Goal: Information Seeking & Learning: Learn about a topic

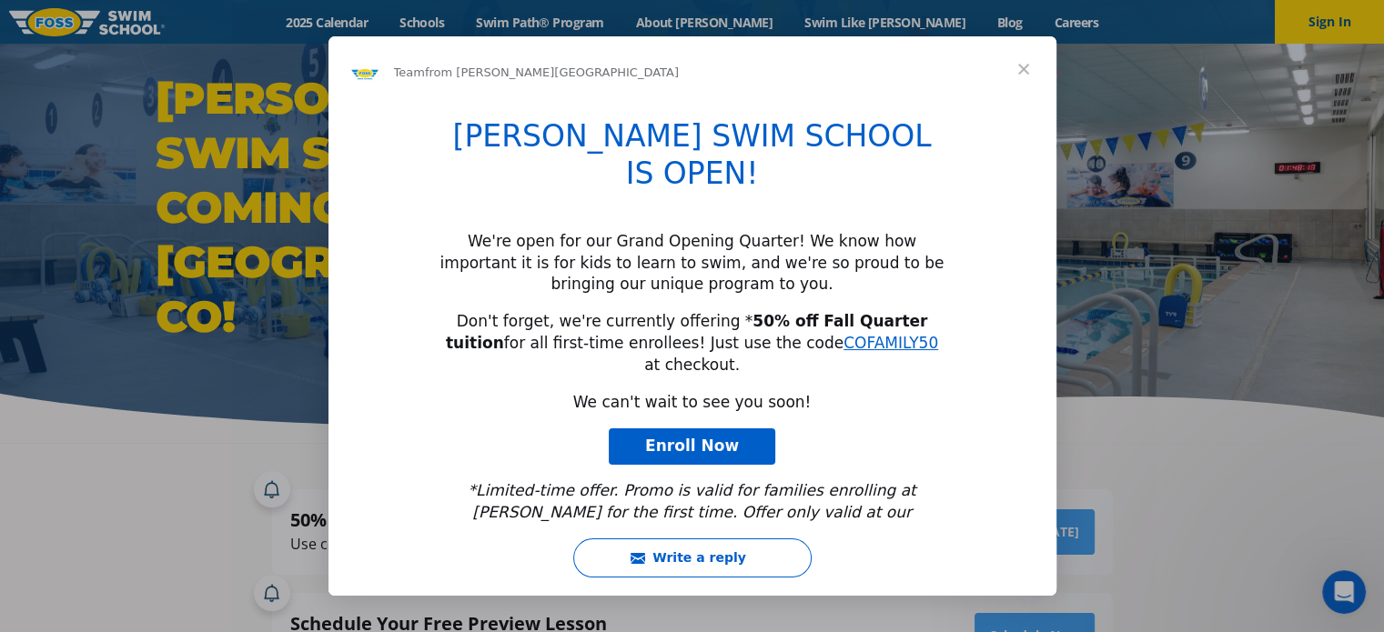
click at [1022, 89] on span "Close" at bounding box center [1023, 68] width 65 height 65
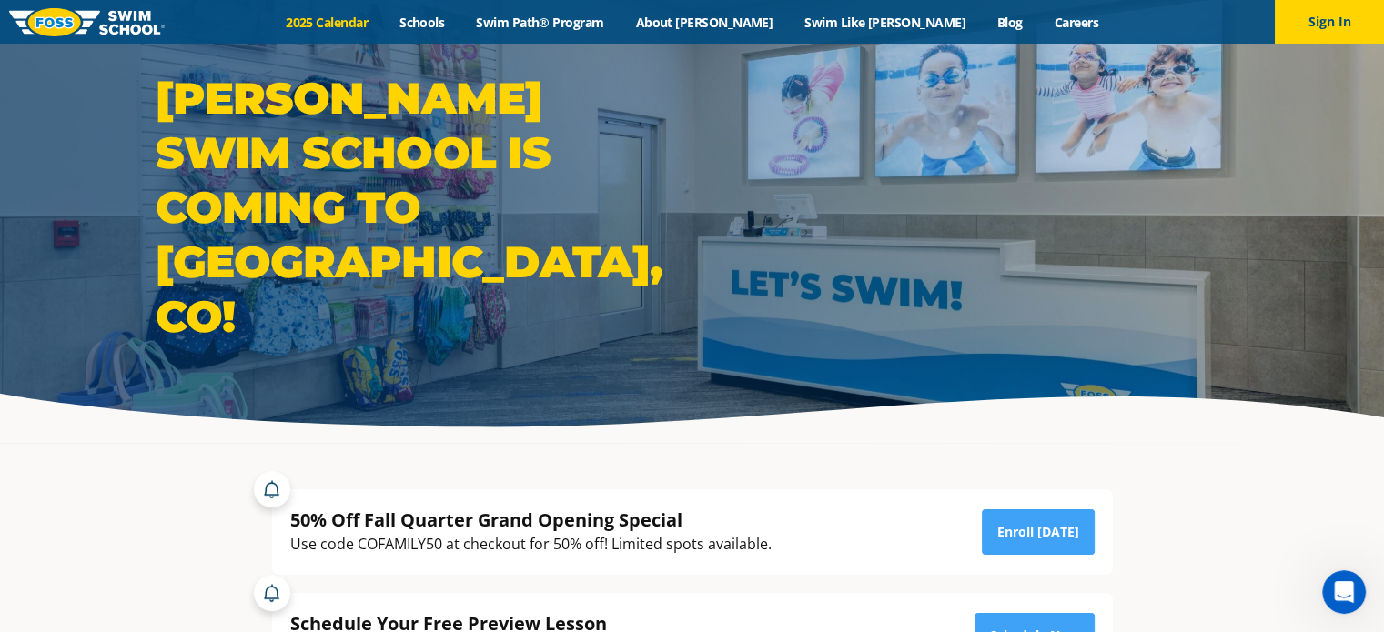
click at [379, 25] on link "2025 Calendar" at bounding box center [327, 22] width 114 height 17
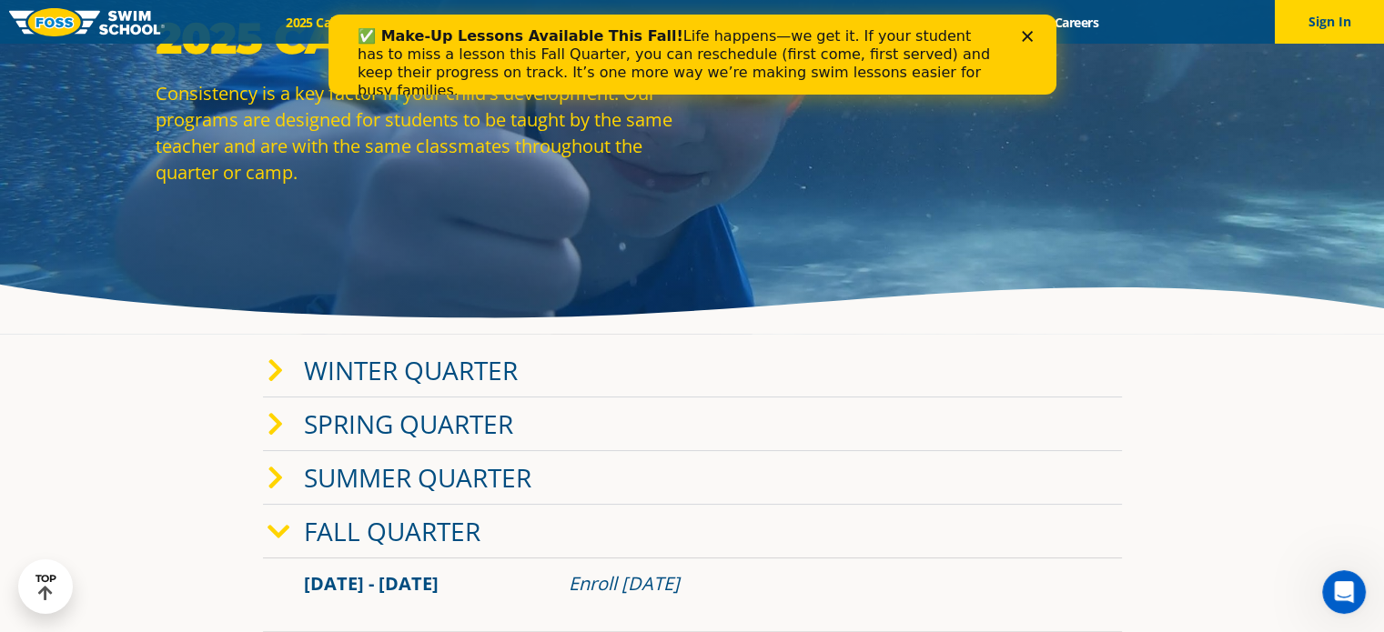
click at [280, 370] on icon at bounding box center [275, 370] width 16 height 25
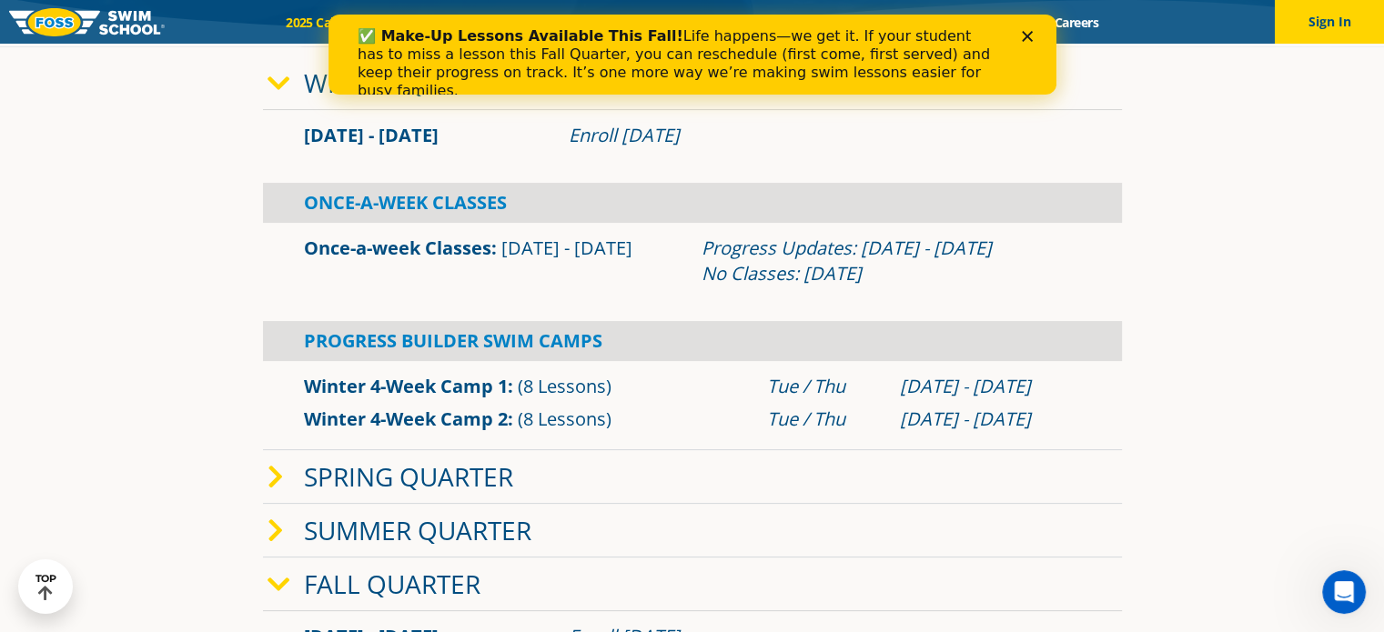
scroll to position [364, 0]
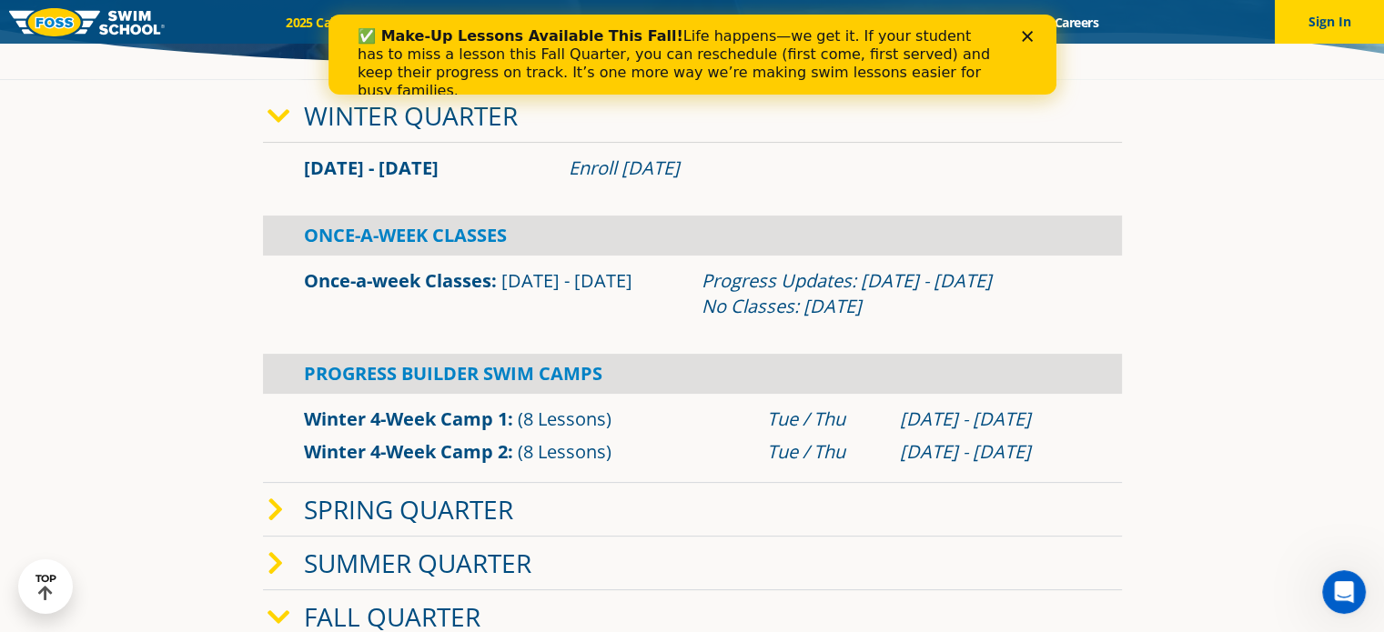
click at [280, 118] on icon at bounding box center [278, 116] width 23 height 25
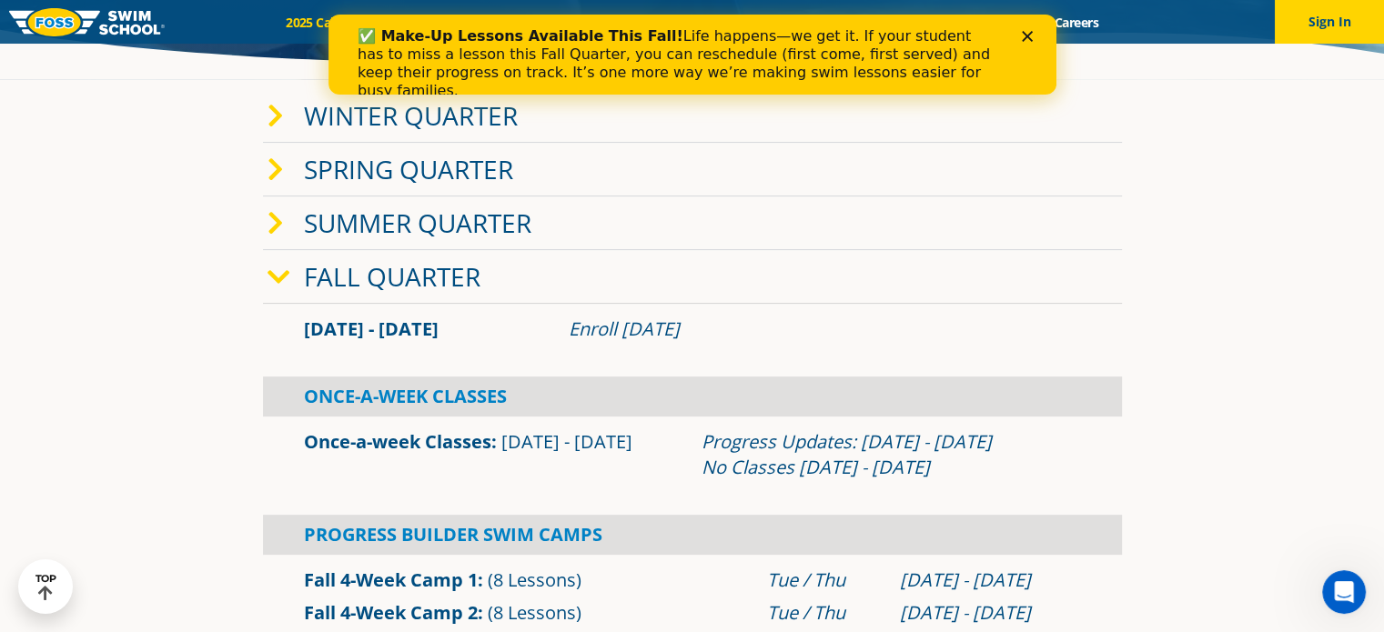
click at [167, 324] on section "Winter Quarter Jan 2 - Mar 12 Enroll Nov 12, 2024 Once-A-Week Classes" at bounding box center [692, 399] width 1092 height 639
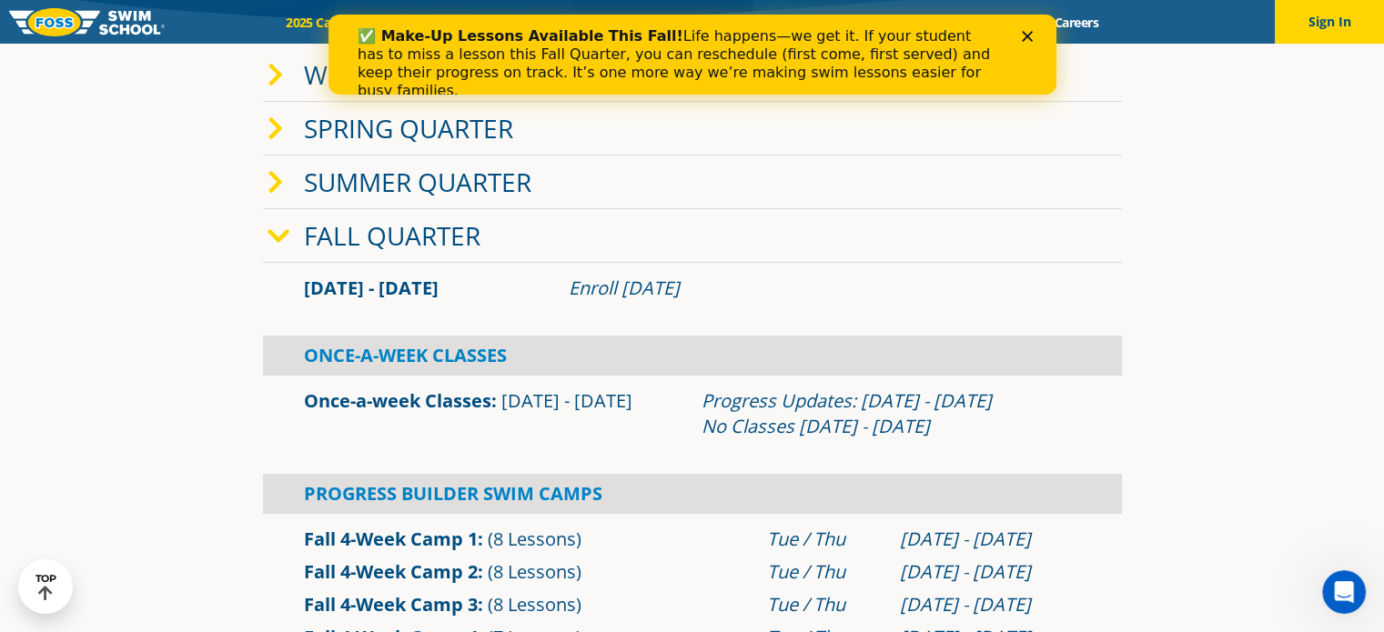
scroll to position [400, 0]
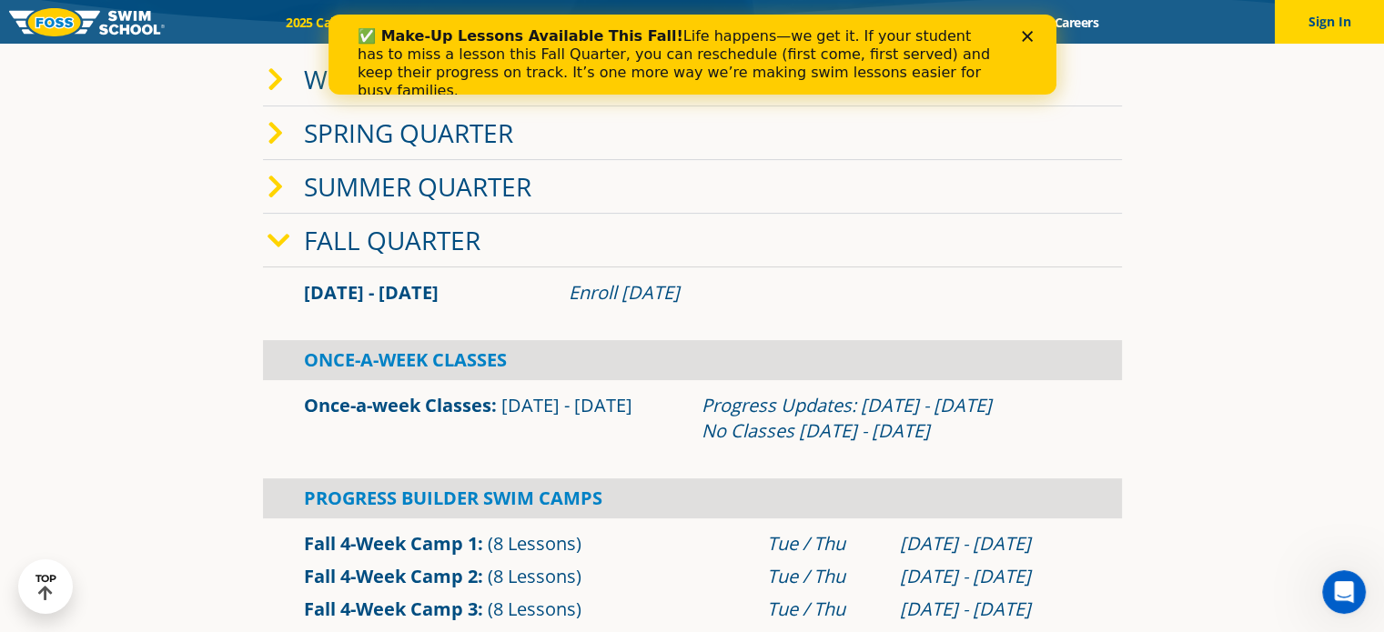
click at [1023, 35] on icon "Close" at bounding box center [1026, 36] width 11 height 11
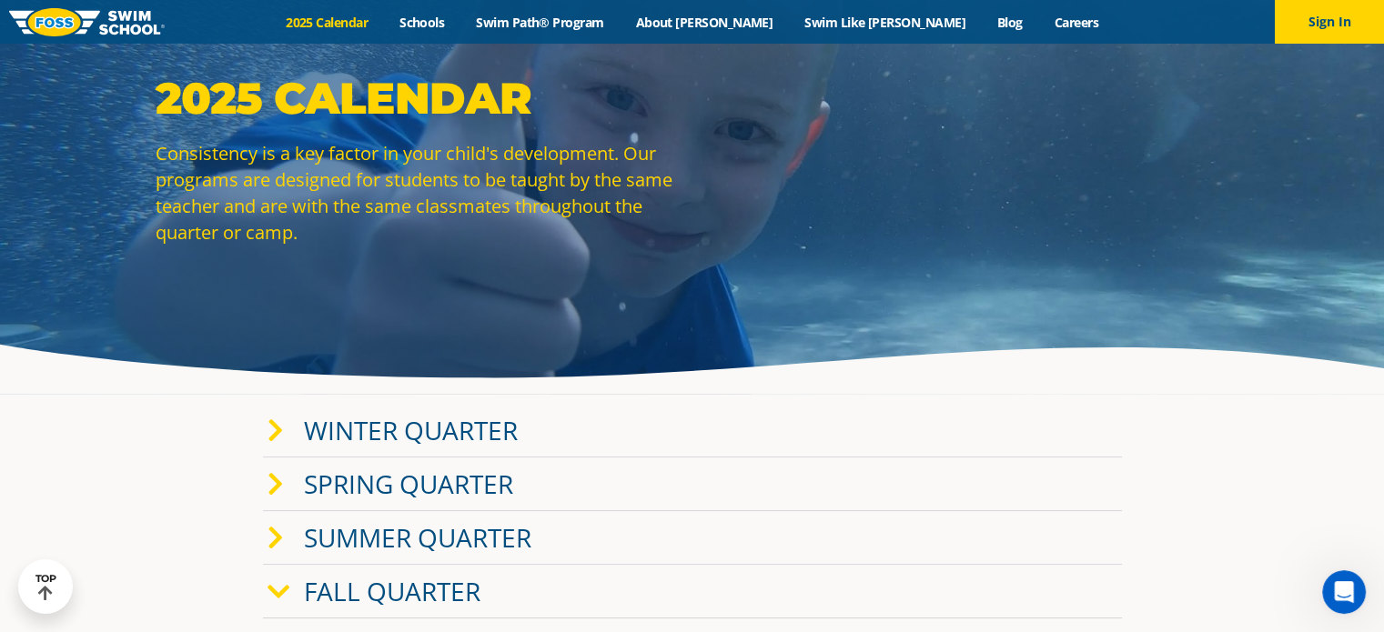
scroll to position [0, 0]
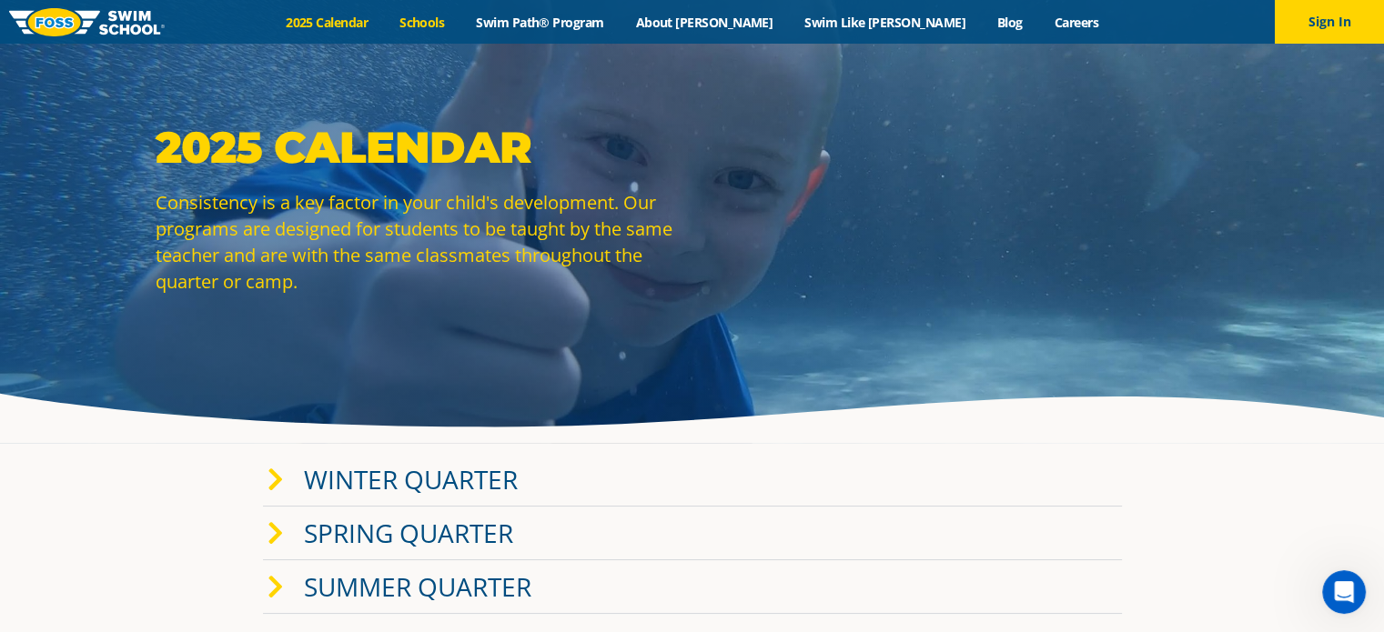
click at [460, 21] on link "Schools" at bounding box center [422, 22] width 76 height 17
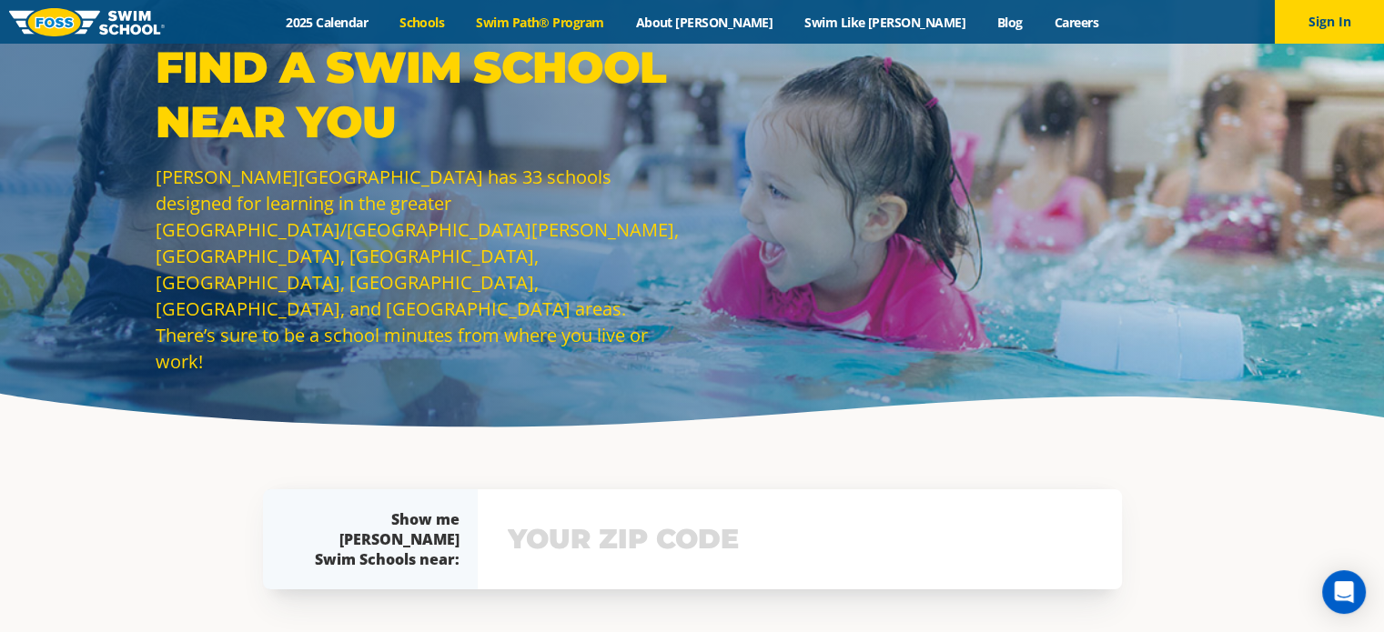
click at [600, 25] on link "Swim Path® Program" at bounding box center [539, 22] width 159 height 17
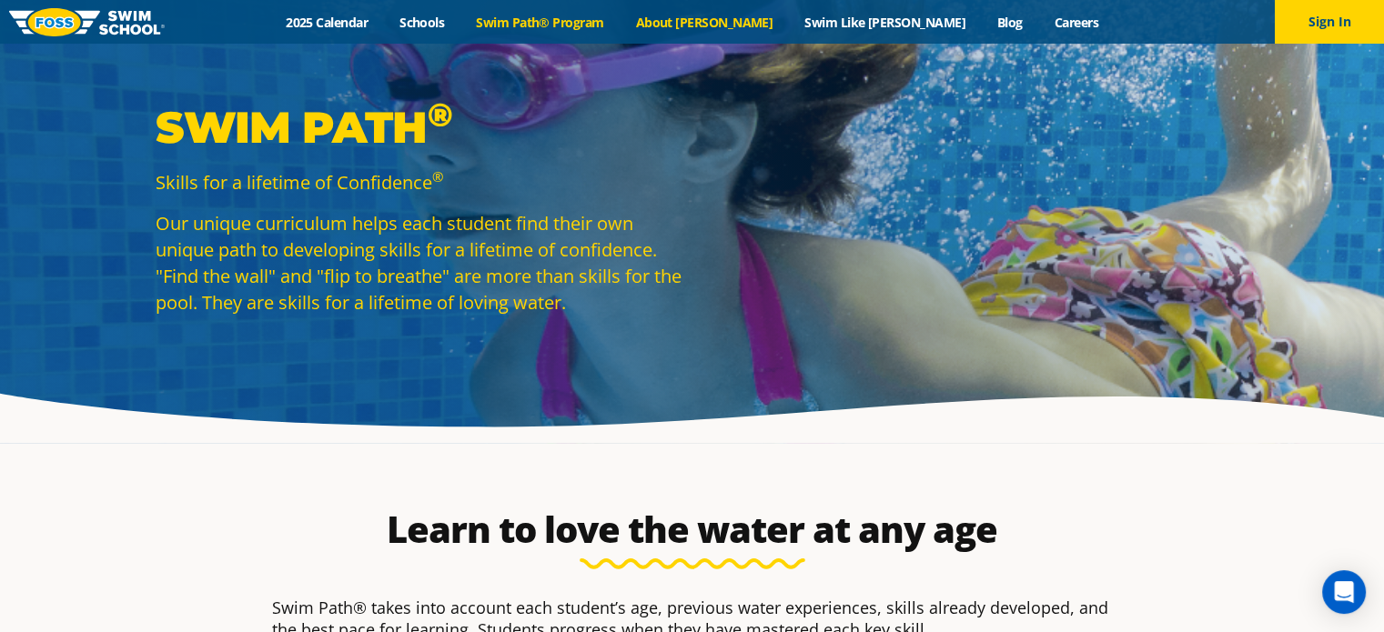
click at [696, 25] on link "About [PERSON_NAME]" at bounding box center [703, 22] width 169 height 17
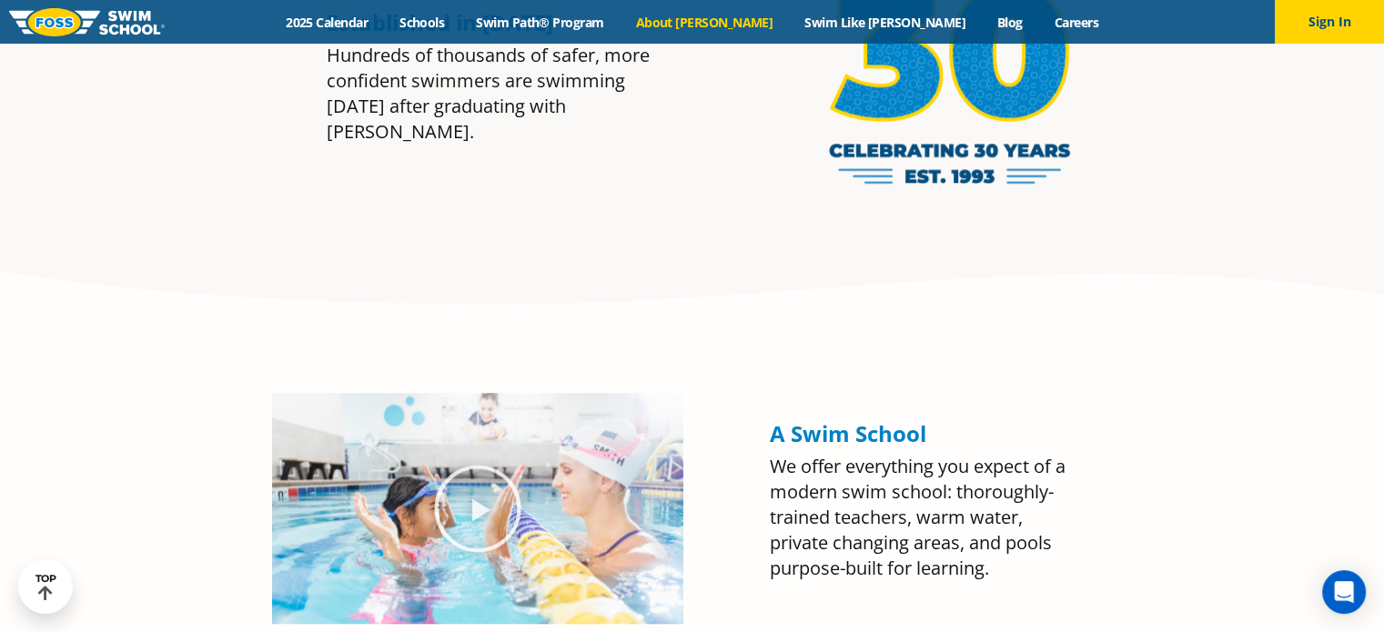
scroll to position [2212, 0]
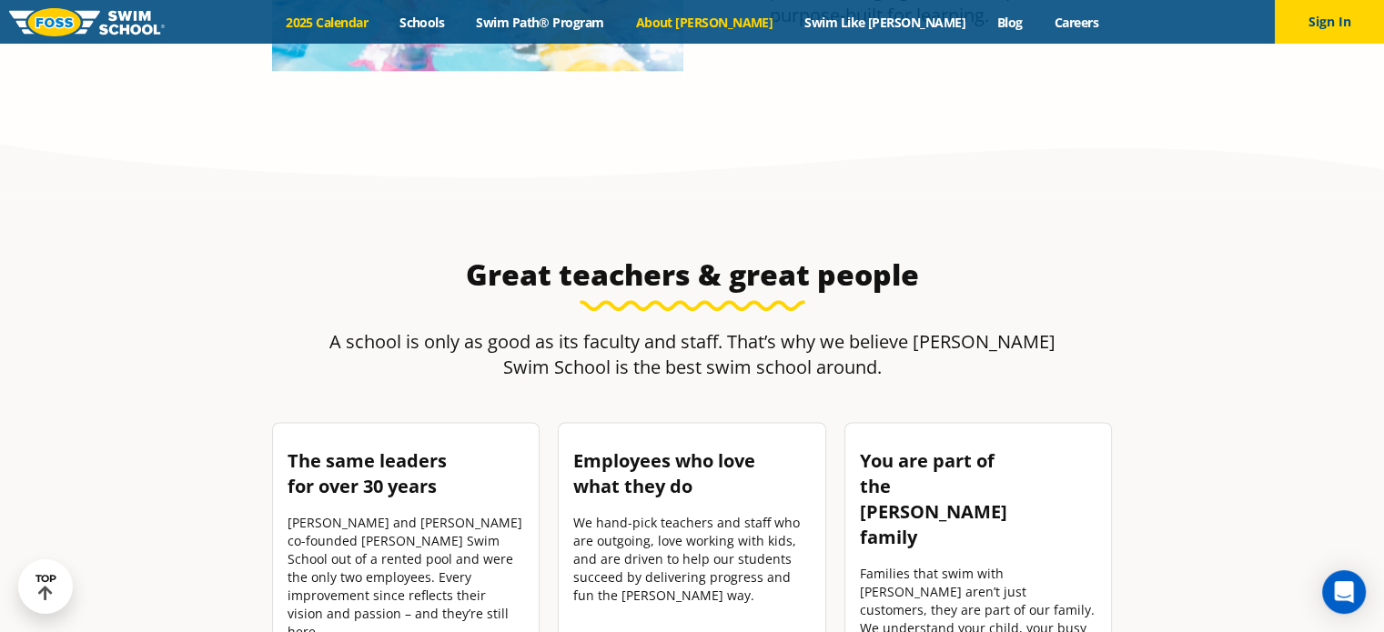
click at [384, 15] on link "2025 Calendar" at bounding box center [327, 22] width 114 height 17
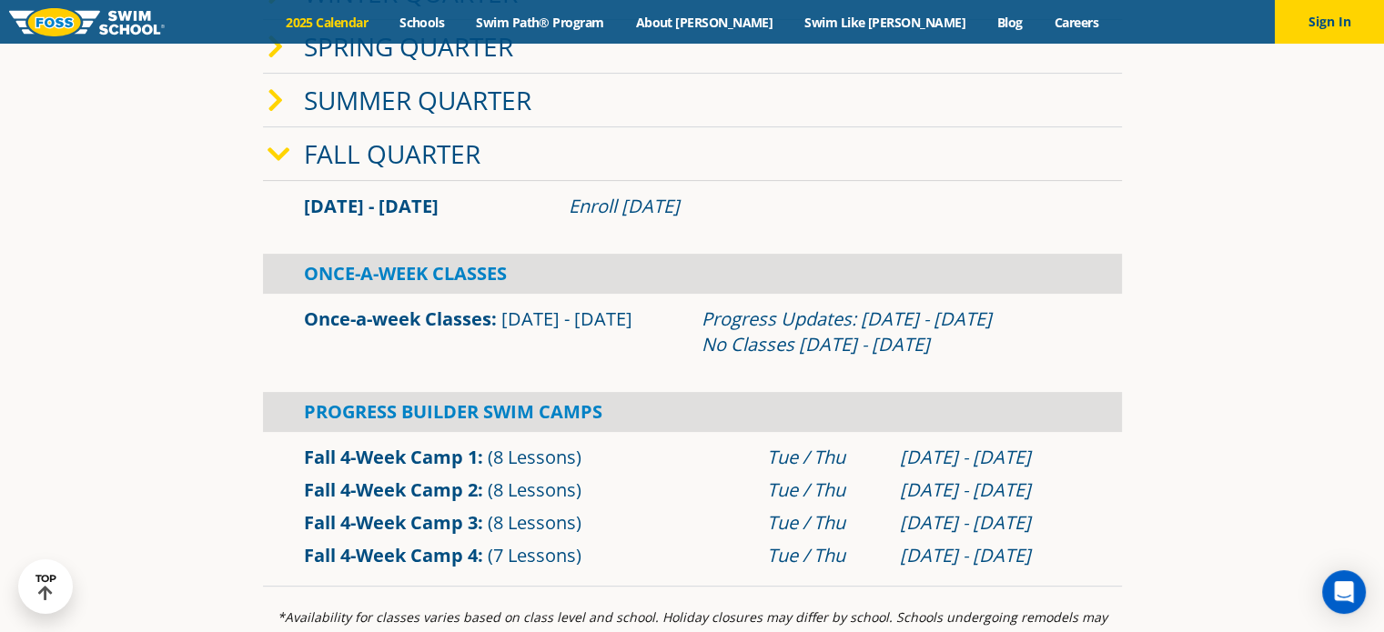
scroll to position [509, 0]
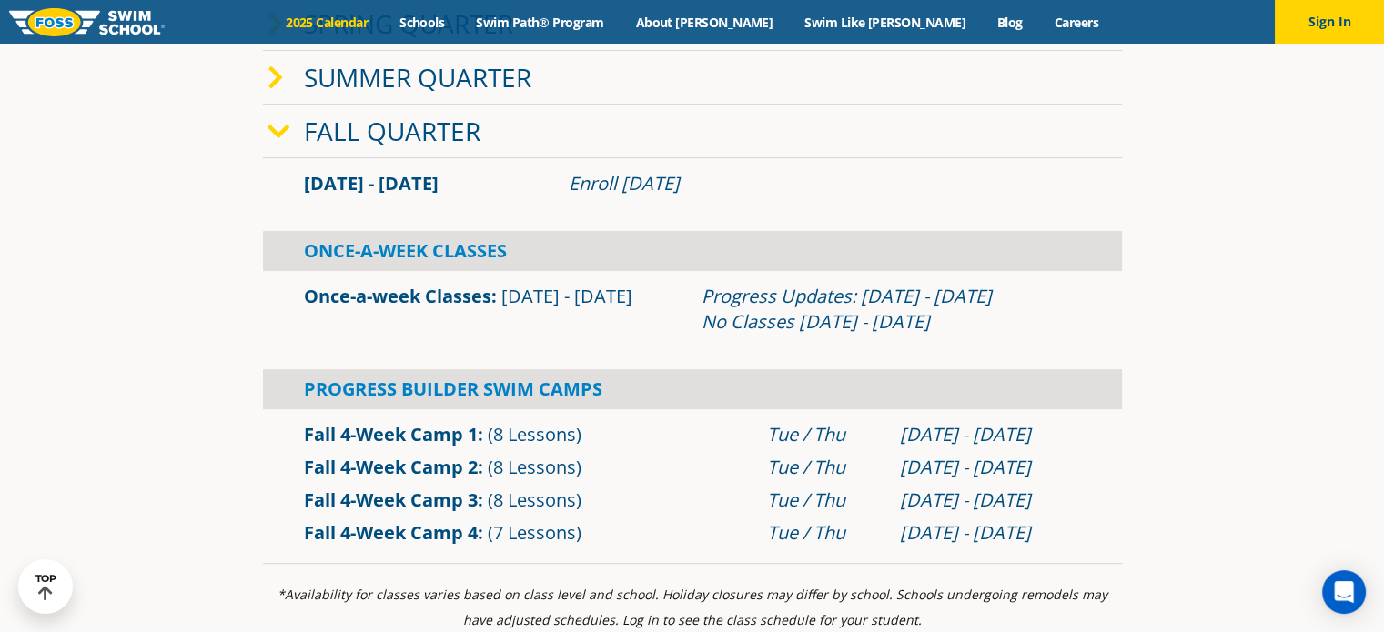
click at [273, 69] on icon at bounding box center [275, 77] width 16 height 25
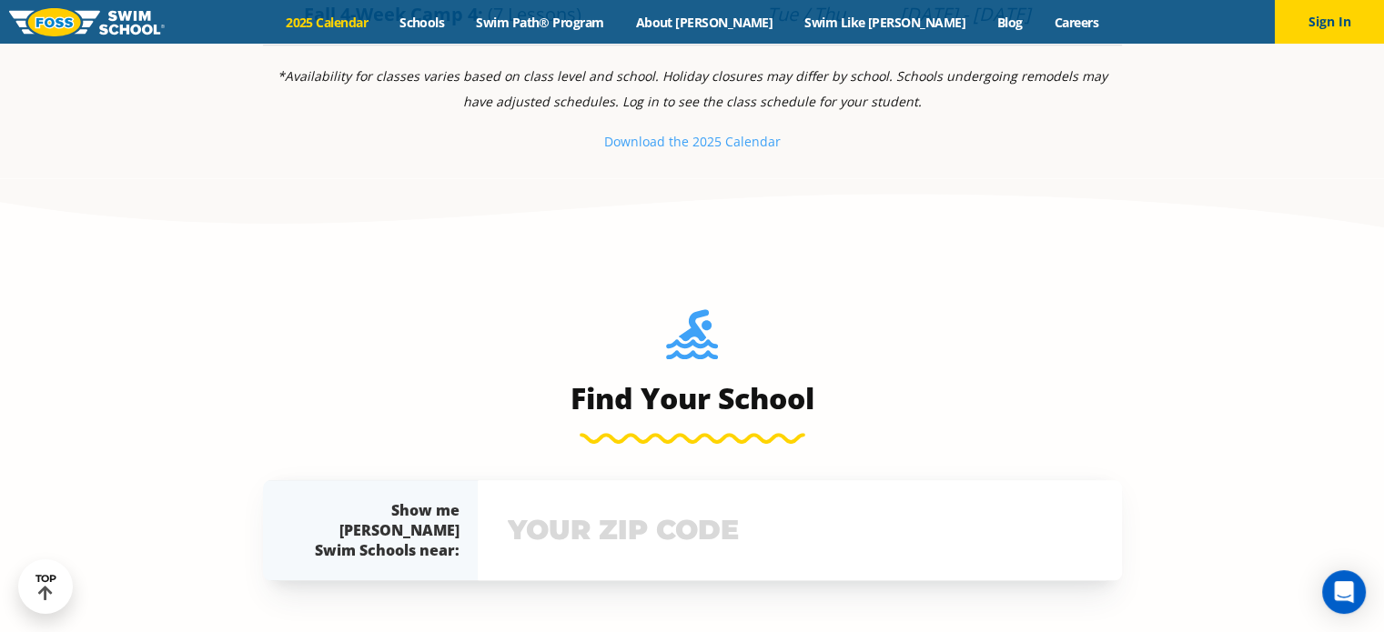
scroll to position [2169, 0]
